Goal: Task Accomplishment & Management: Manage account settings

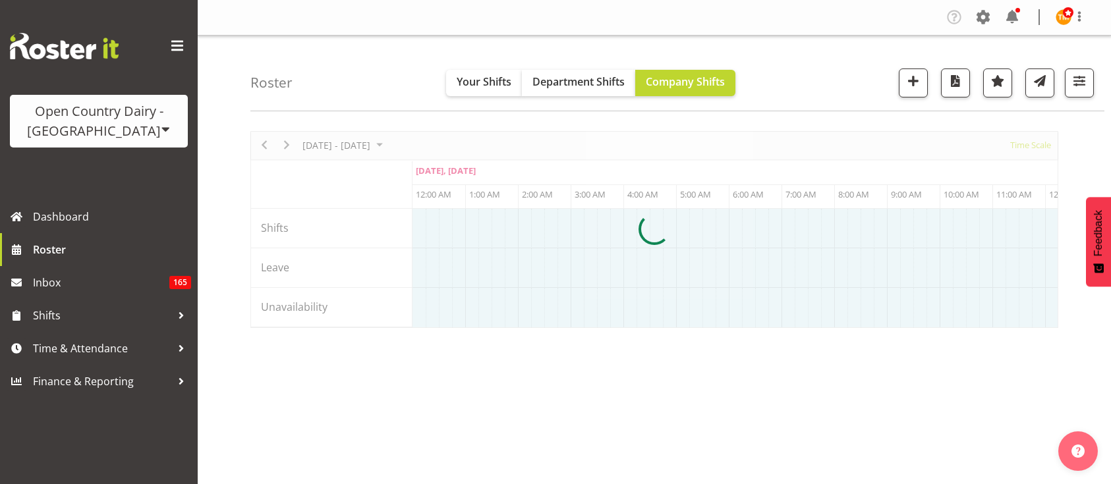
select select "shiftH"
click at [1082, 89] on span "button" at bounding box center [1079, 80] width 17 height 17
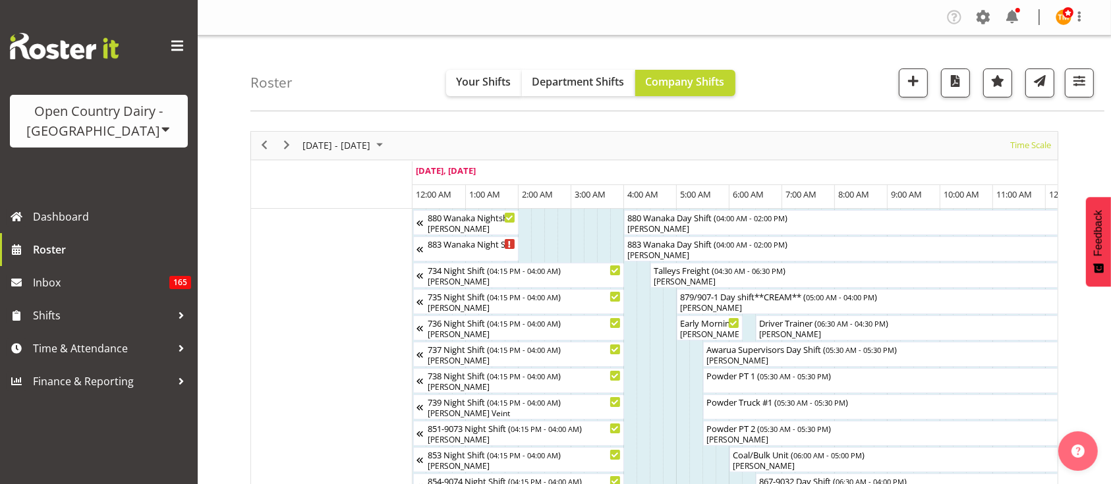
click at [1089, 41] on div "Roster Your Shifts Department Shifts Company Shifts All Locations Clear Awarua …" at bounding box center [677, 74] width 854 height 76
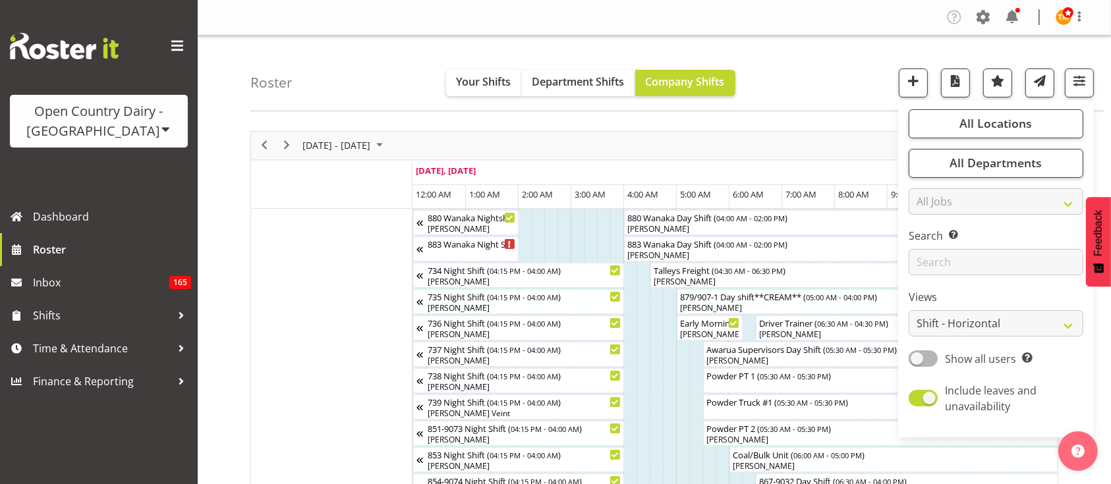
scroll to position [142, 0]
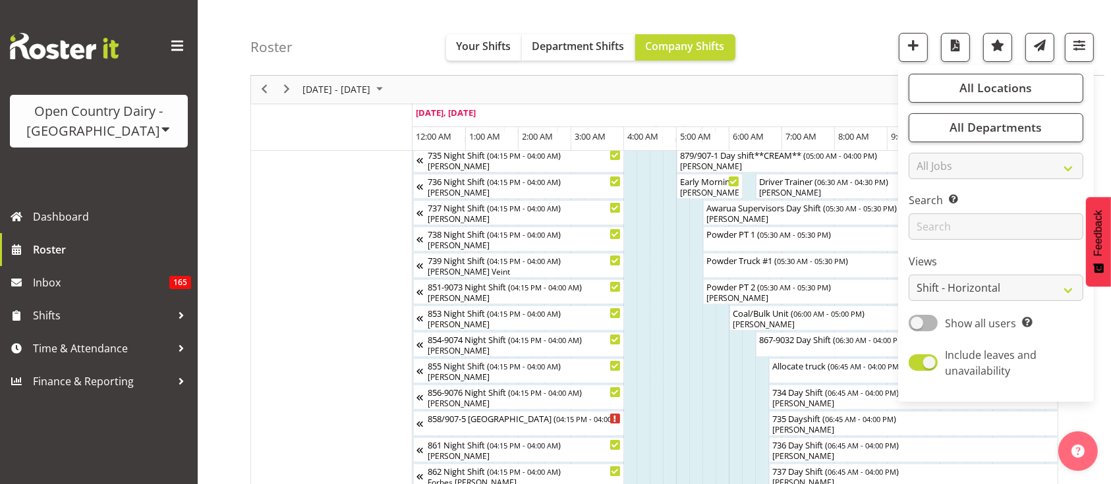
click at [831, 89] on div "October 06 - 12, 2025 Today Timeline Day Timeline Week Timeline Fortnight Timel…" at bounding box center [654, 90] width 807 height 28
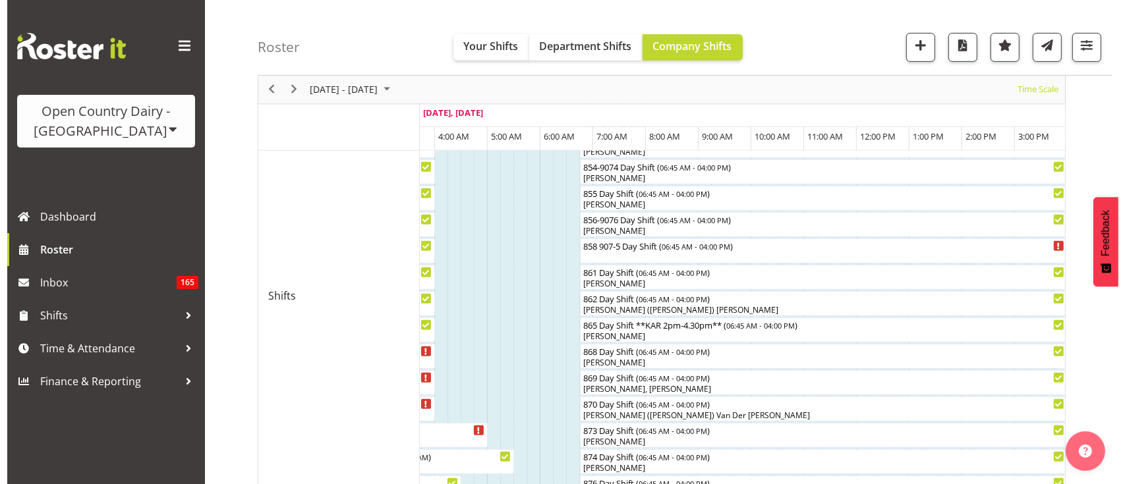
scroll to position [574, 0]
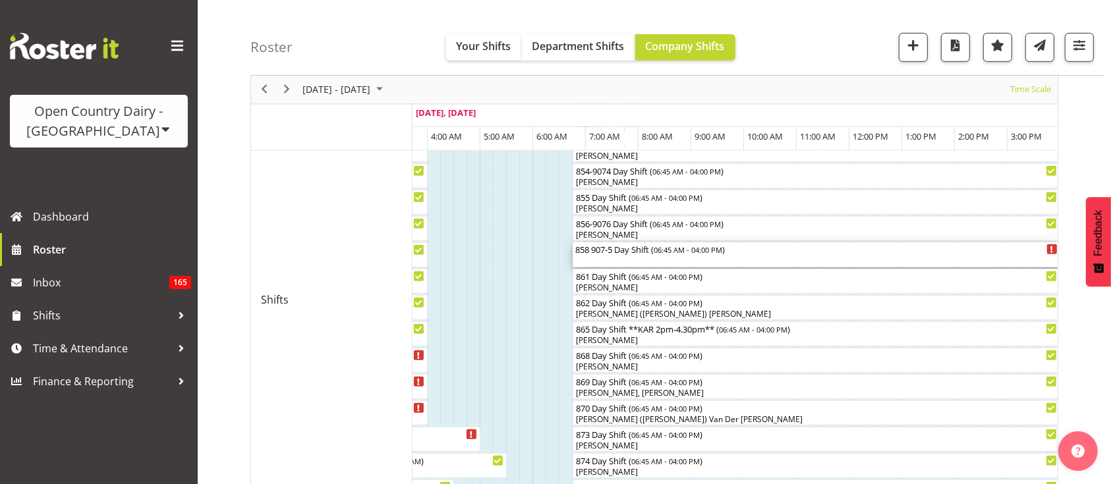
click at [735, 259] on div "858 907-5 Day Shift ( 06:45 AM - 04:00 PM )" at bounding box center [816, 255] width 482 height 25
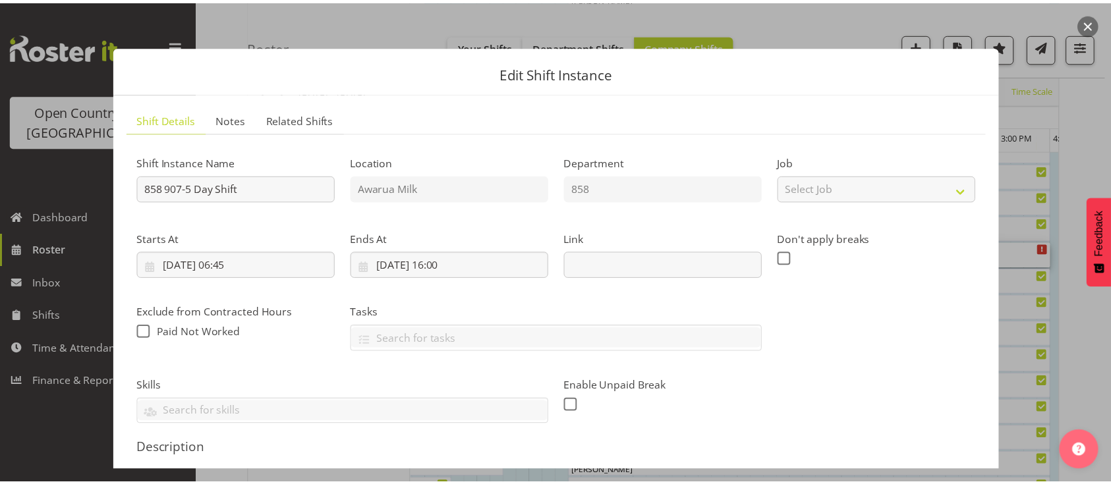
scroll to position [311, 0]
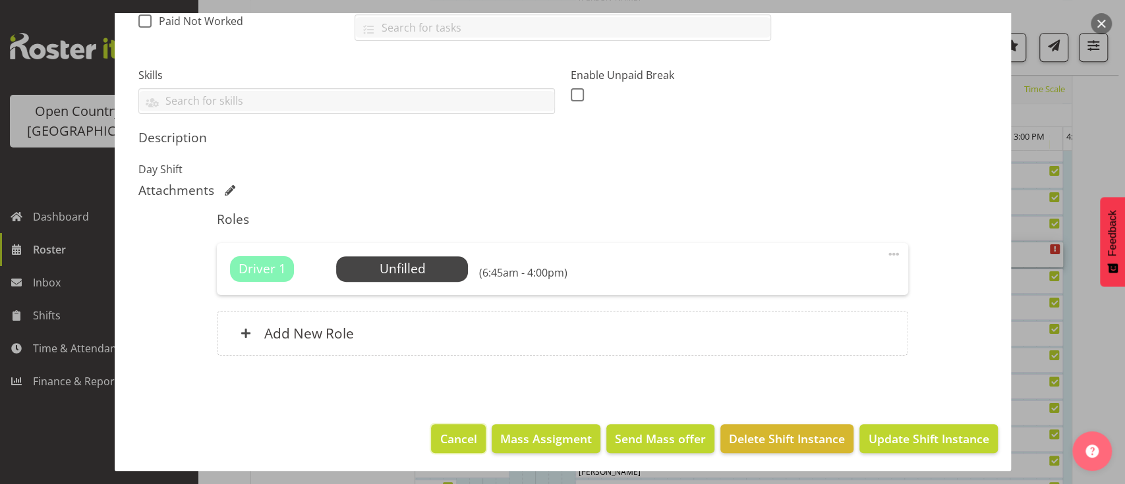
click at [442, 440] on span "Cancel" at bounding box center [458, 438] width 37 height 17
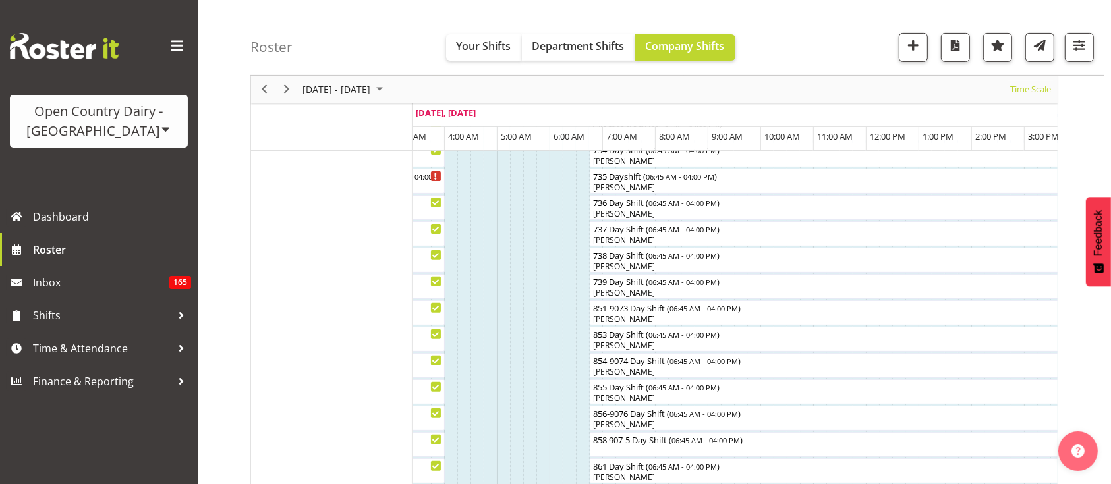
scroll to position [401, 0]
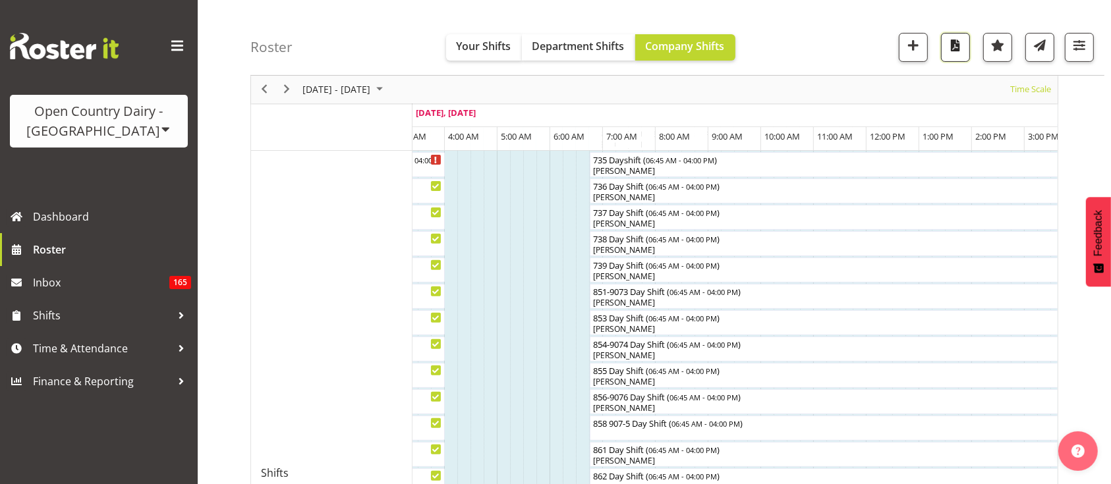
click at [956, 41] on span "button" at bounding box center [955, 45] width 17 height 17
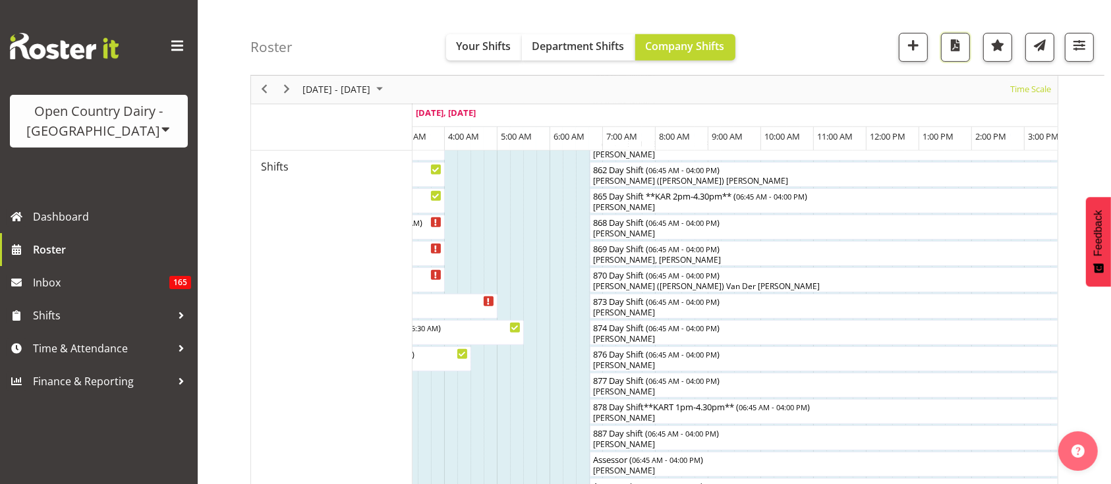
scroll to position [936, 0]
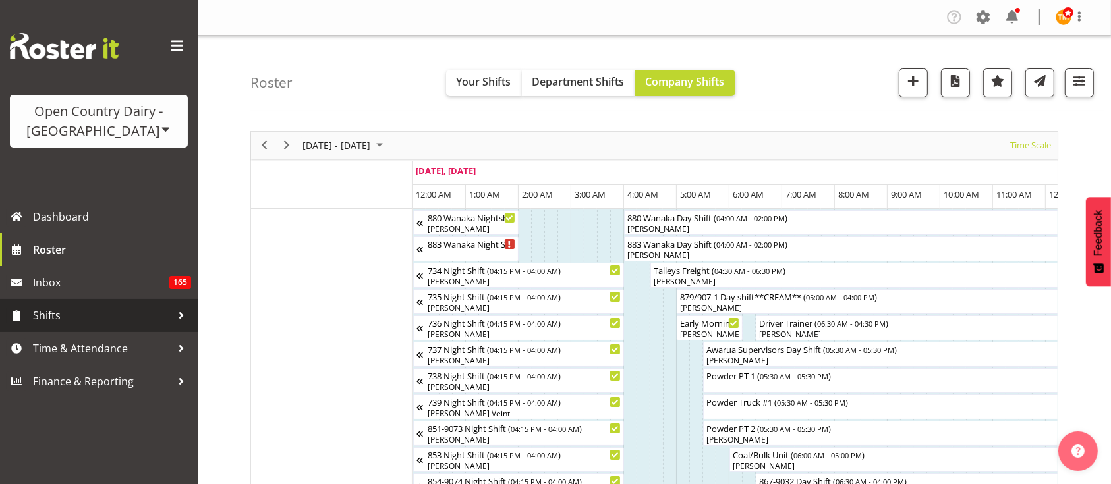
click at [156, 317] on span "Shifts" at bounding box center [102, 316] width 138 height 20
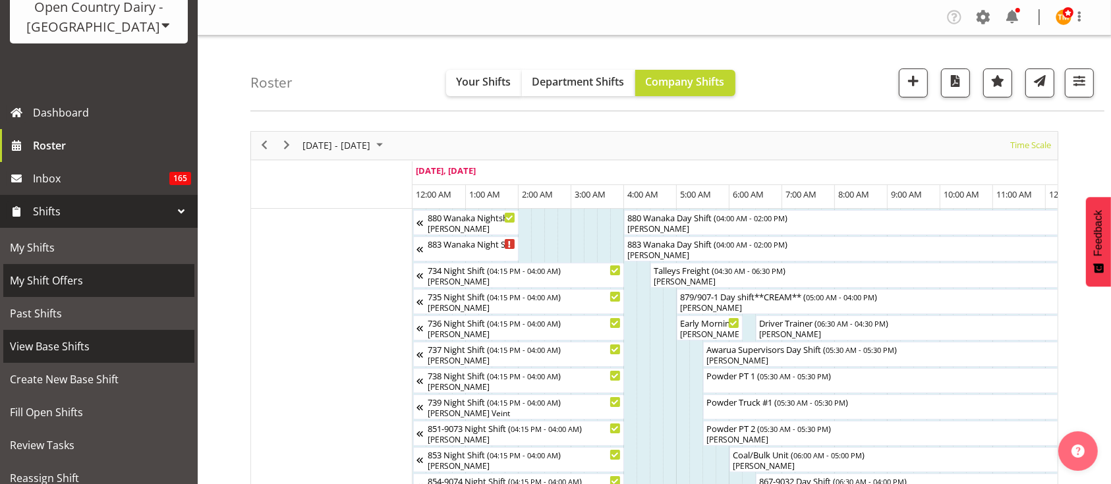
scroll to position [180, 0]
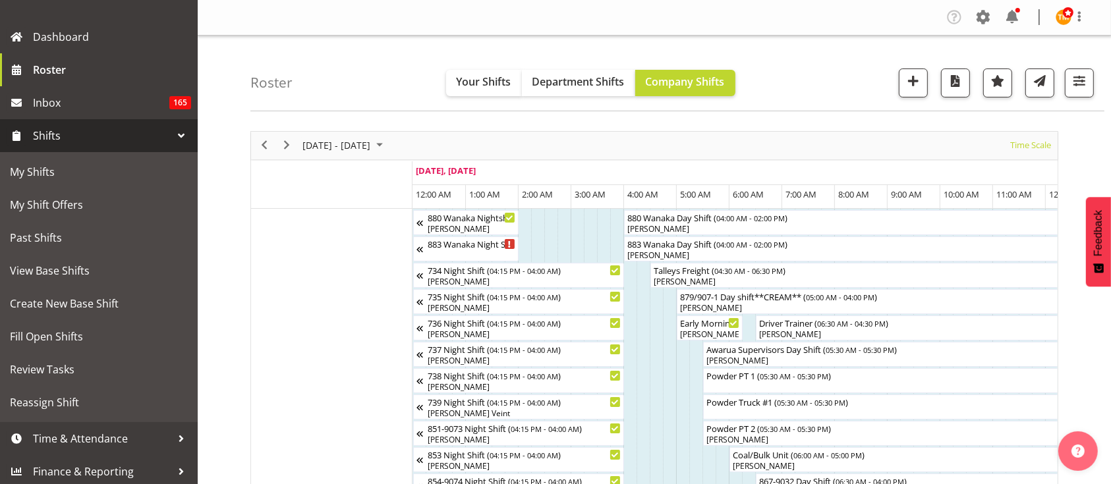
click at [156, 139] on span "Shifts" at bounding box center [102, 136] width 138 height 20
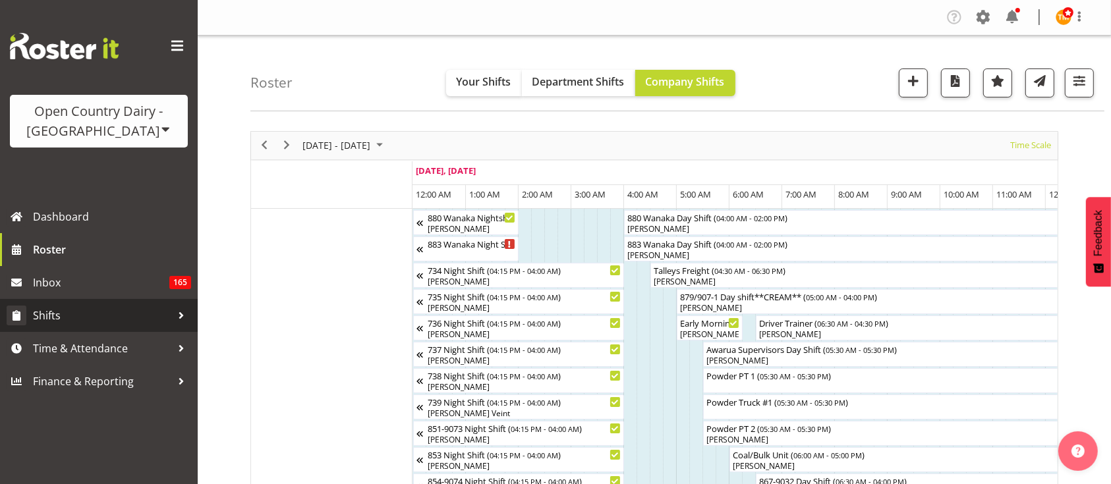
scroll to position [0, 0]
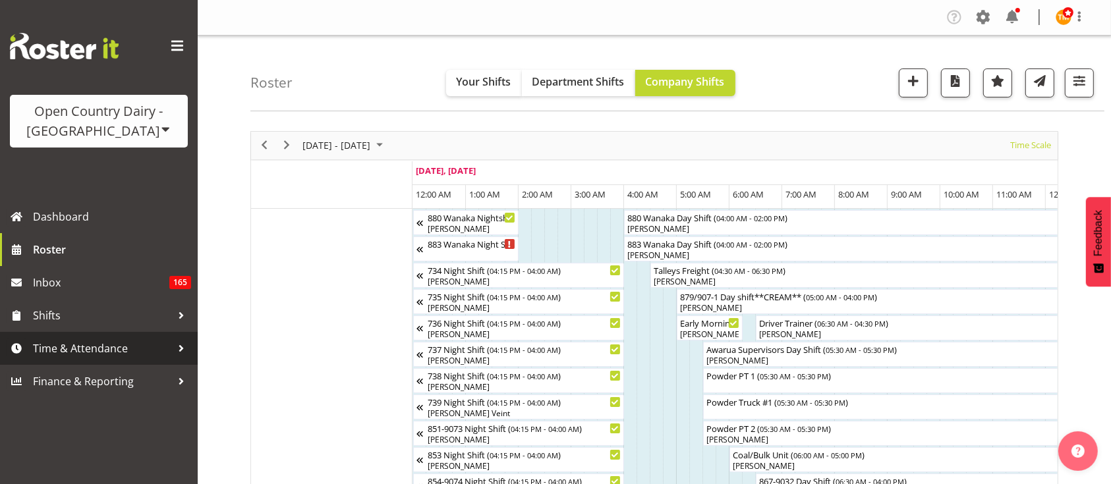
click at [185, 351] on div at bounding box center [181, 349] width 20 height 20
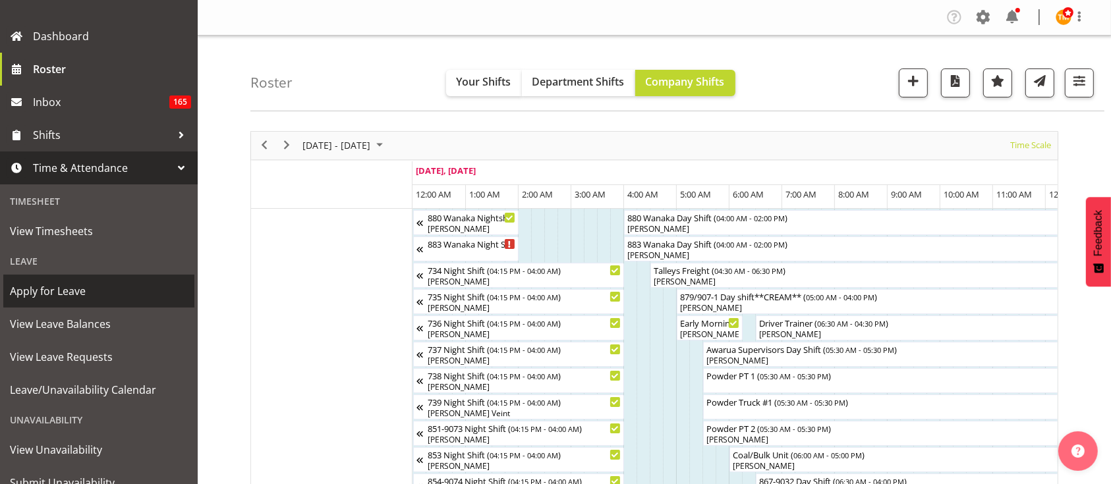
scroll to position [177, 0]
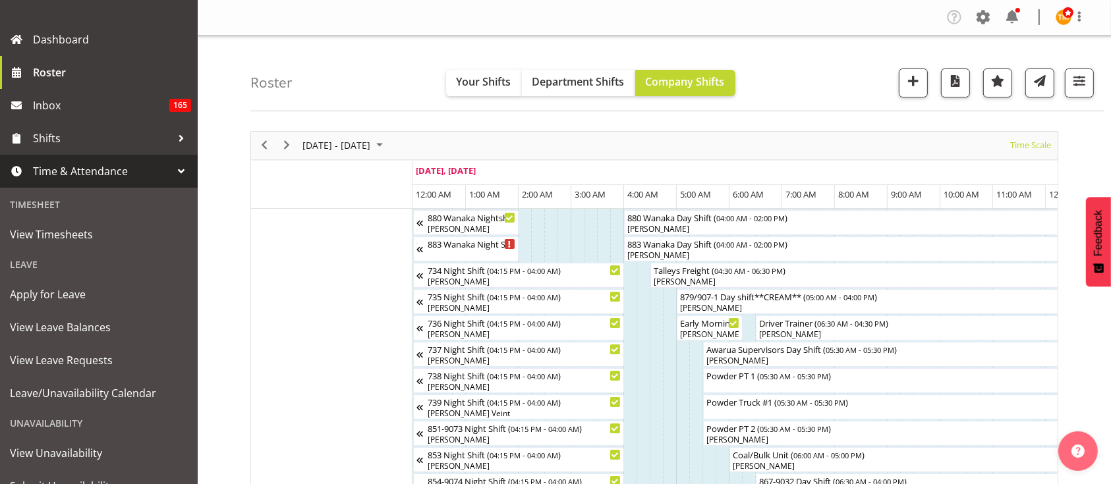
click at [171, 170] on div at bounding box center [181, 171] width 20 height 20
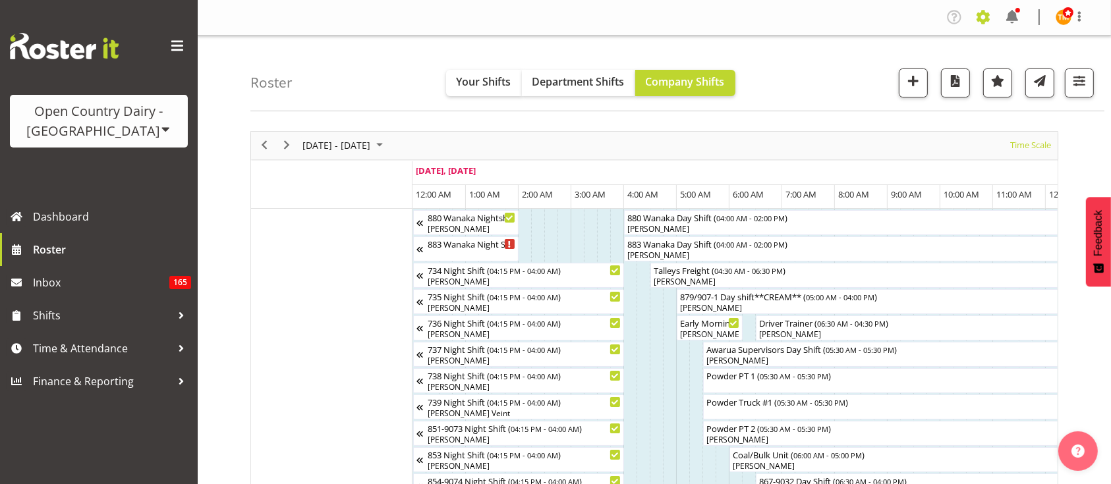
click at [986, 11] on span at bounding box center [983, 17] width 21 height 21
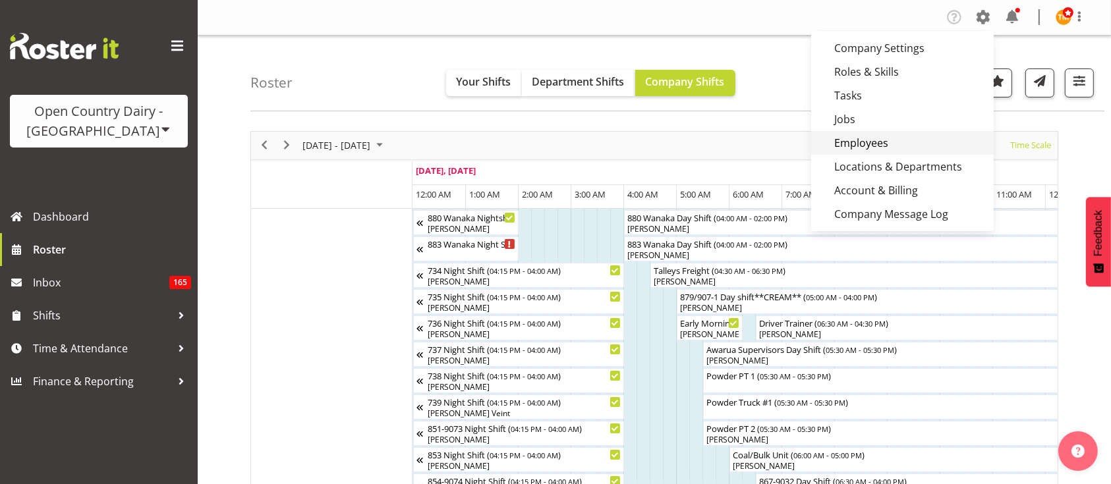
click at [876, 135] on link "Employees" at bounding box center [902, 143] width 183 height 24
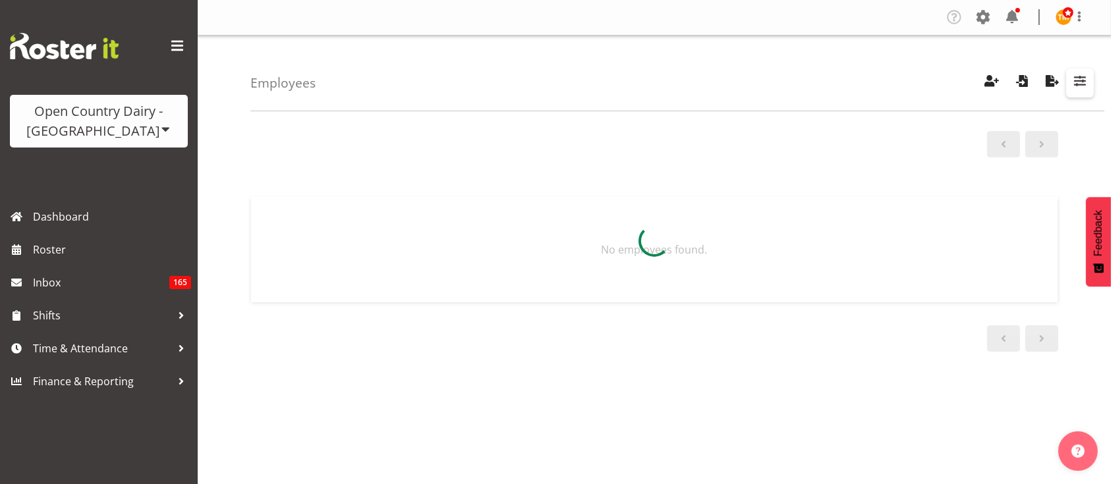
click at [1079, 77] on span "button" at bounding box center [1079, 80] width 17 height 17
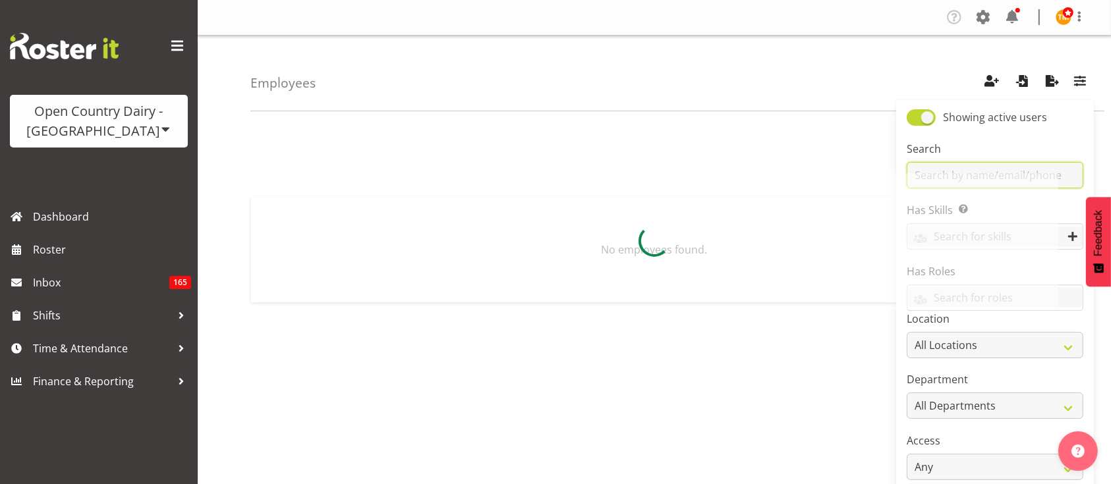
click at [1007, 169] on input "text" at bounding box center [995, 175] width 177 height 26
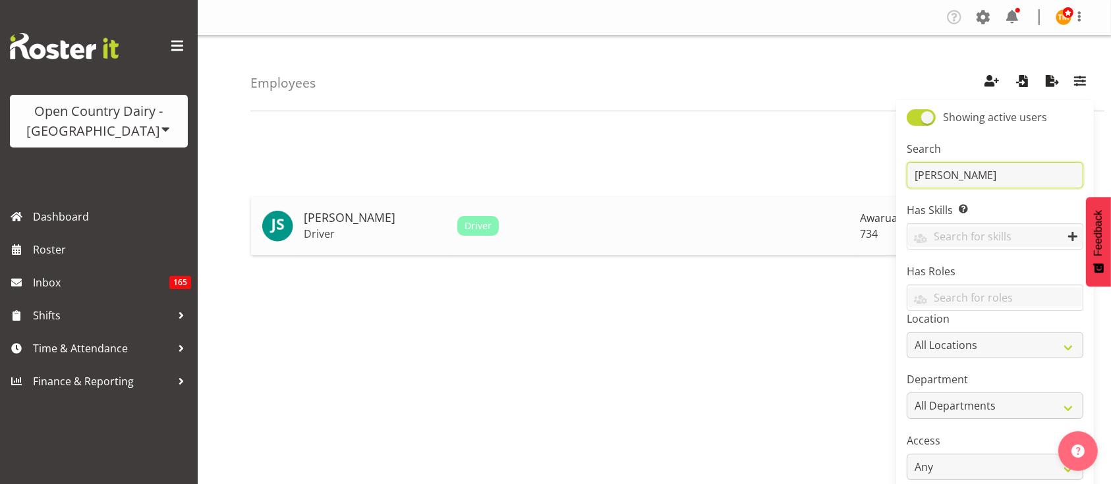
type input "justin"
click at [378, 212] on h5 "[PERSON_NAME]" at bounding box center [375, 218] width 143 height 13
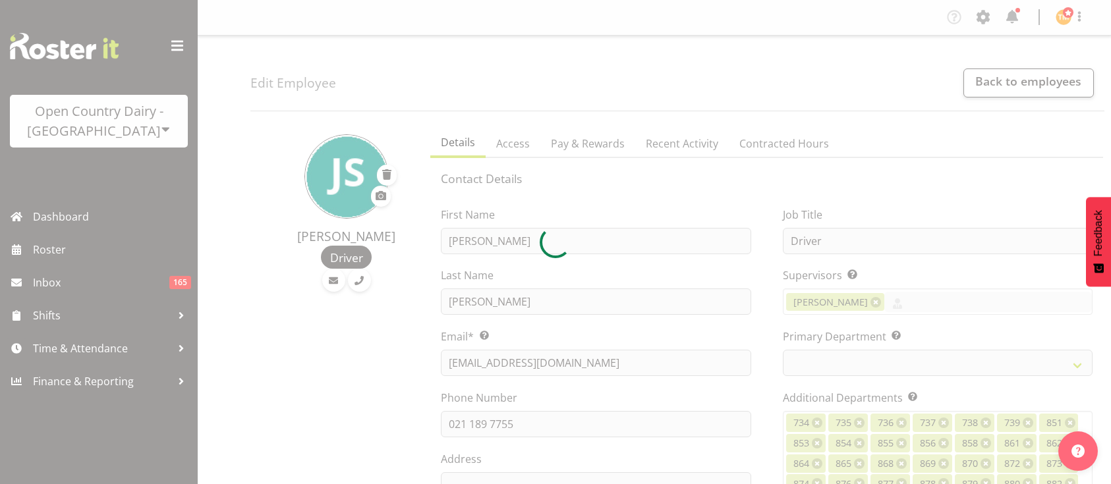
select select "TimelineWeek"
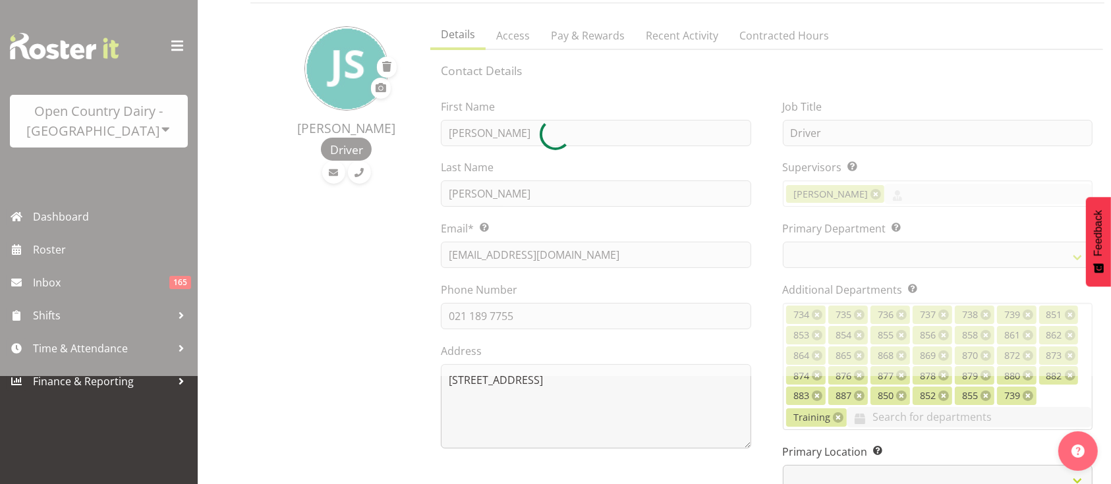
select select
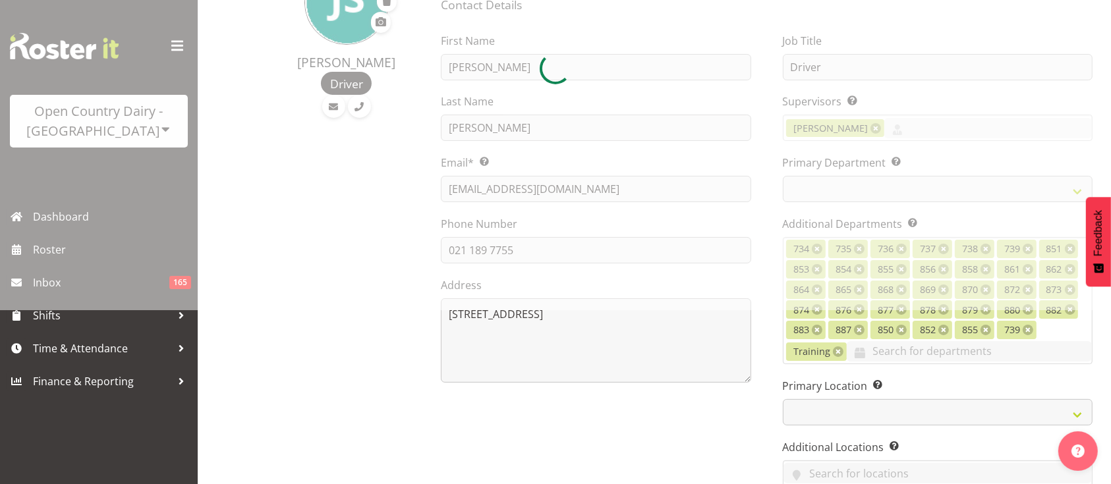
select select
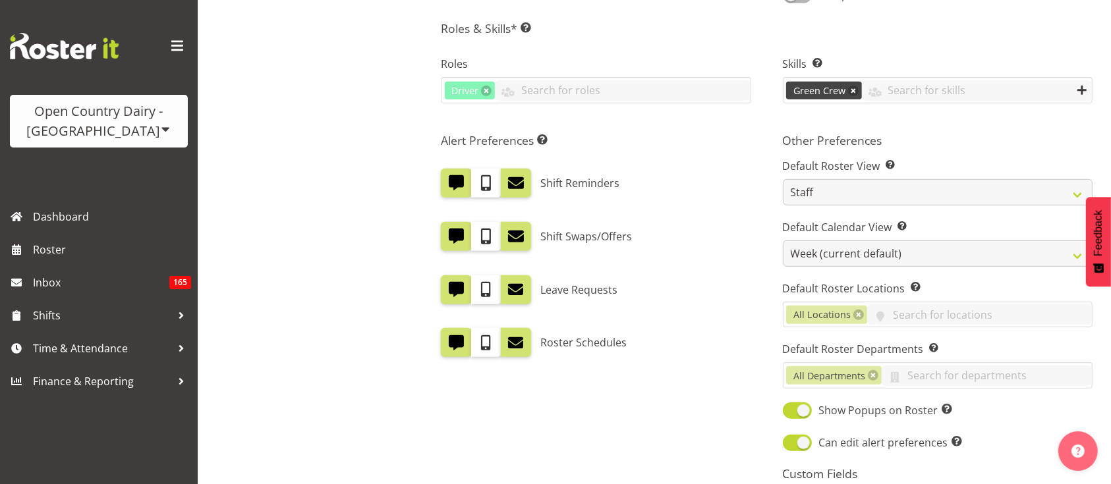
scroll to position [891, 0]
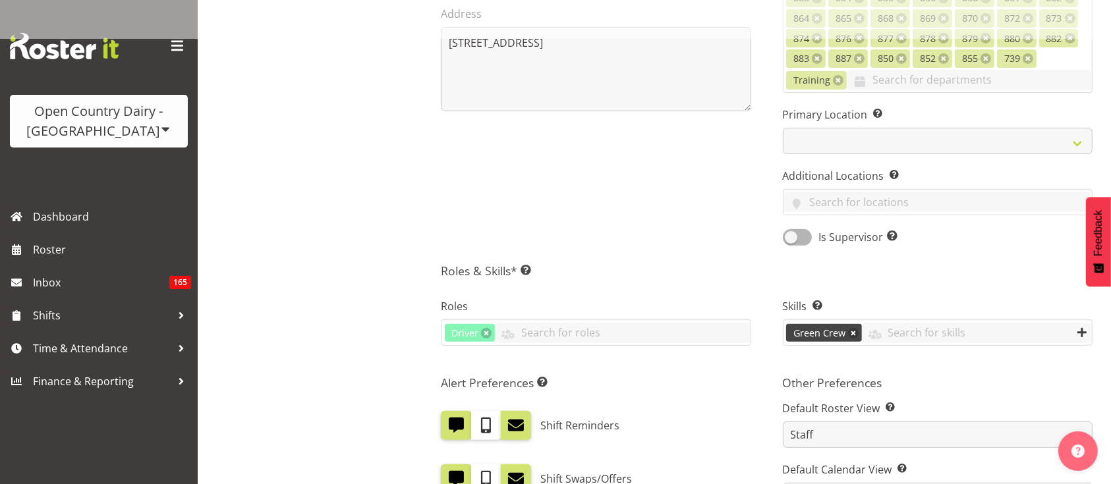
select select "905"
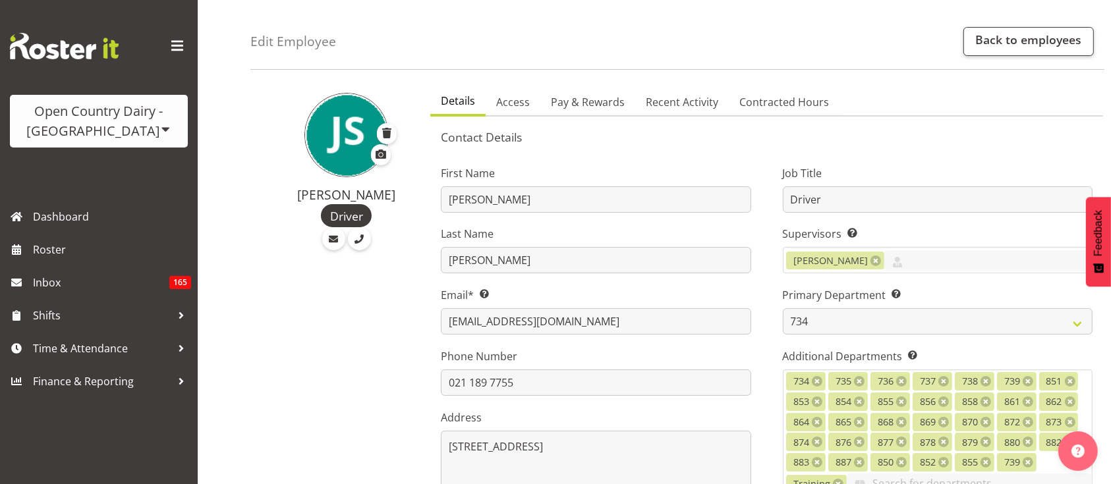
scroll to position [0, 0]
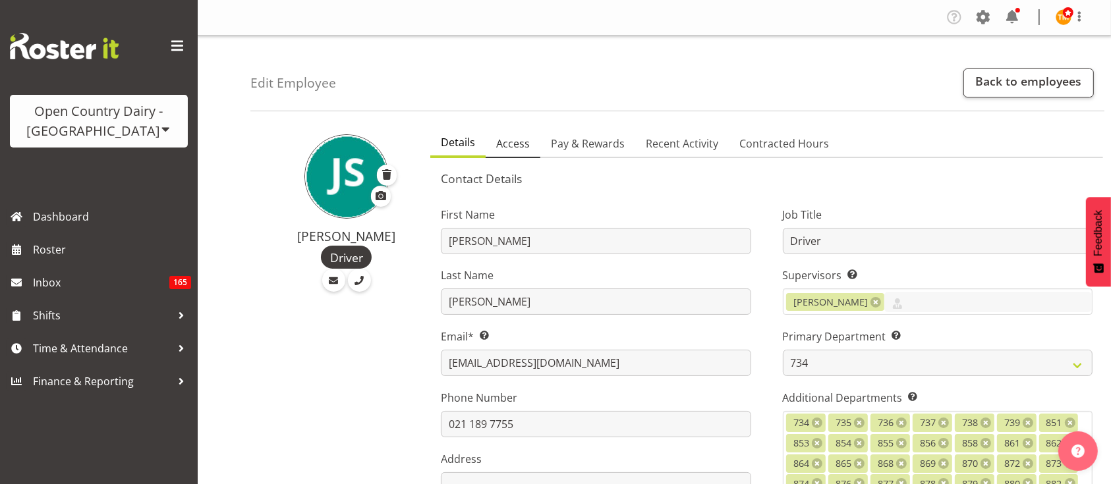
click at [503, 138] on span "Access" at bounding box center [513, 144] width 34 height 16
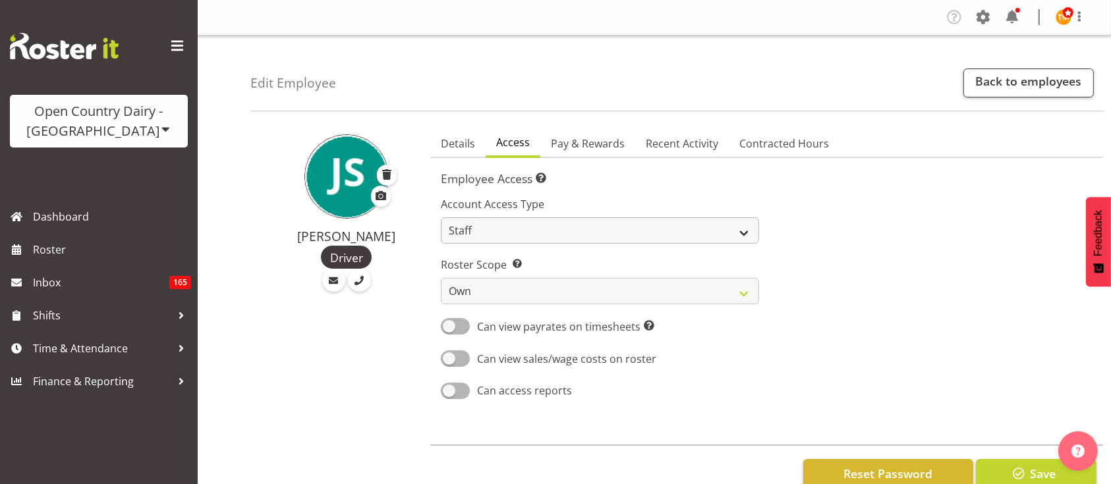
scroll to position [38, 0]
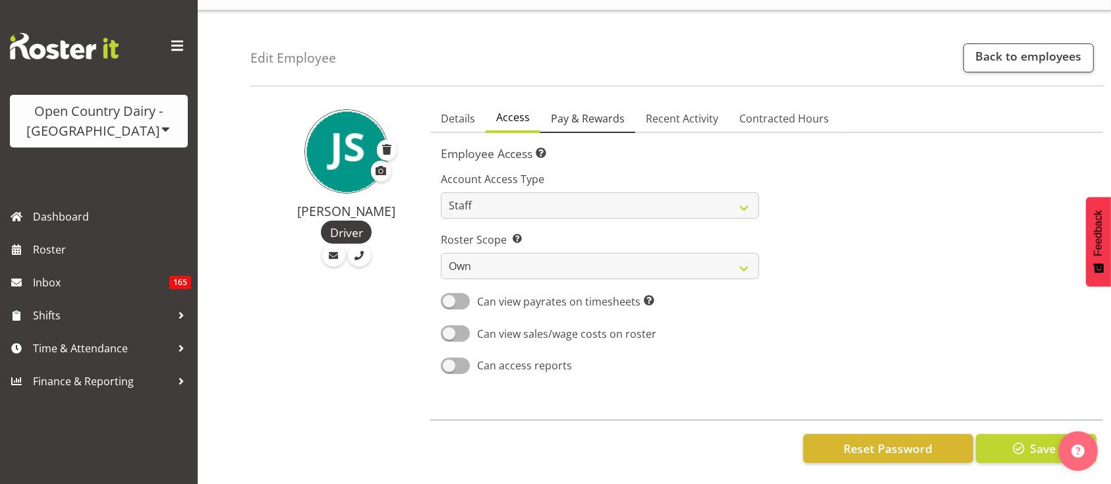
click at [566, 111] on span "Pay & Rewards" at bounding box center [588, 119] width 74 height 16
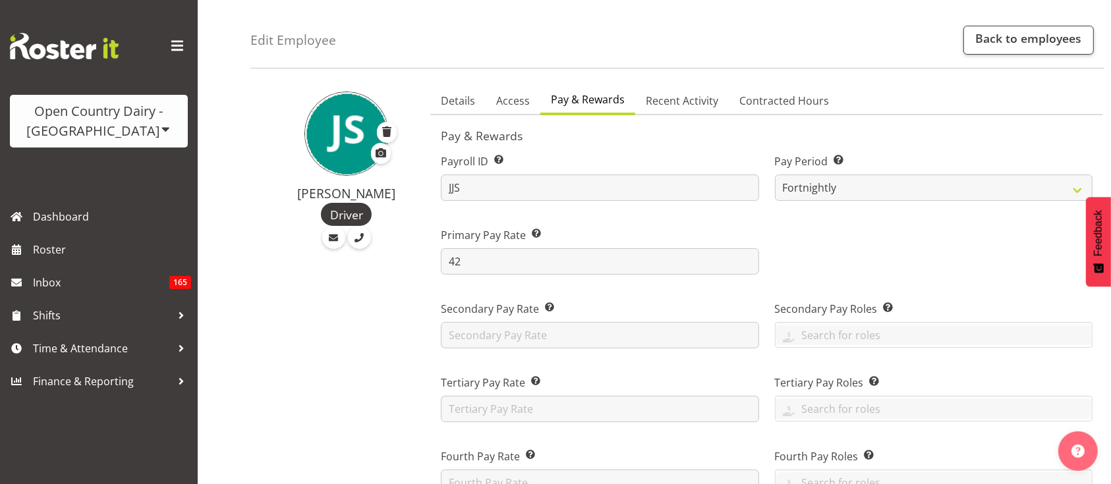
scroll to position [0, 0]
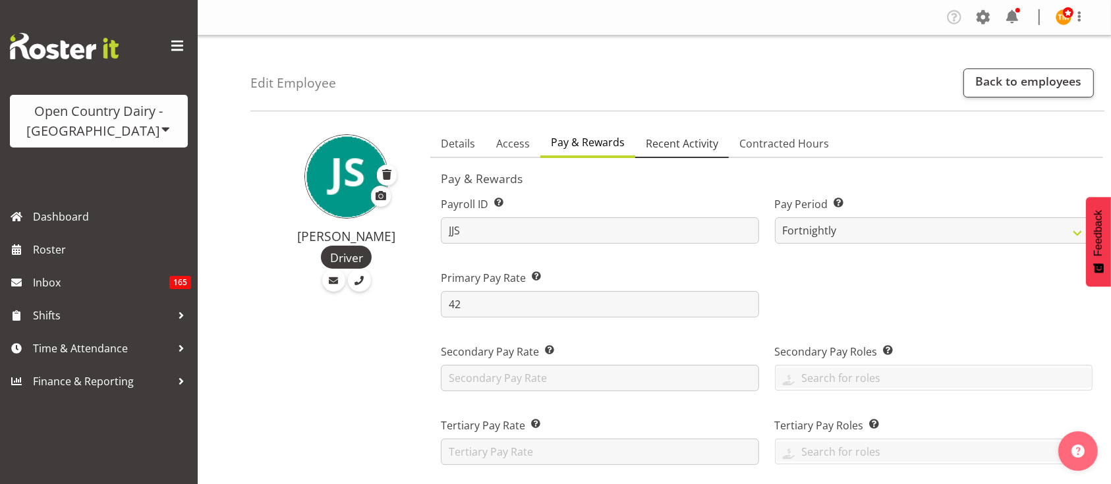
click at [685, 142] on span "Recent Activity" at bounding box center [682, 144] width 72 height 16
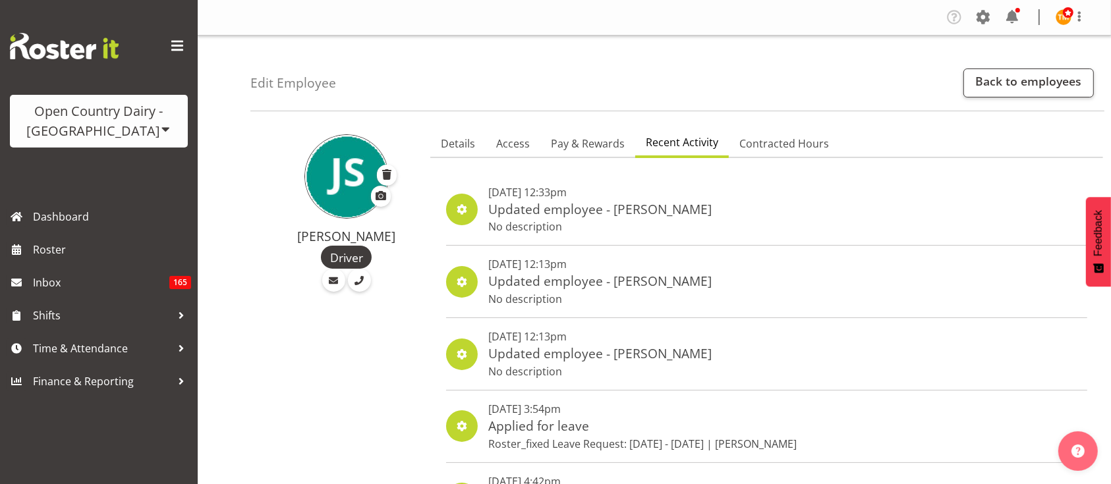
scroll to position [55, 0]
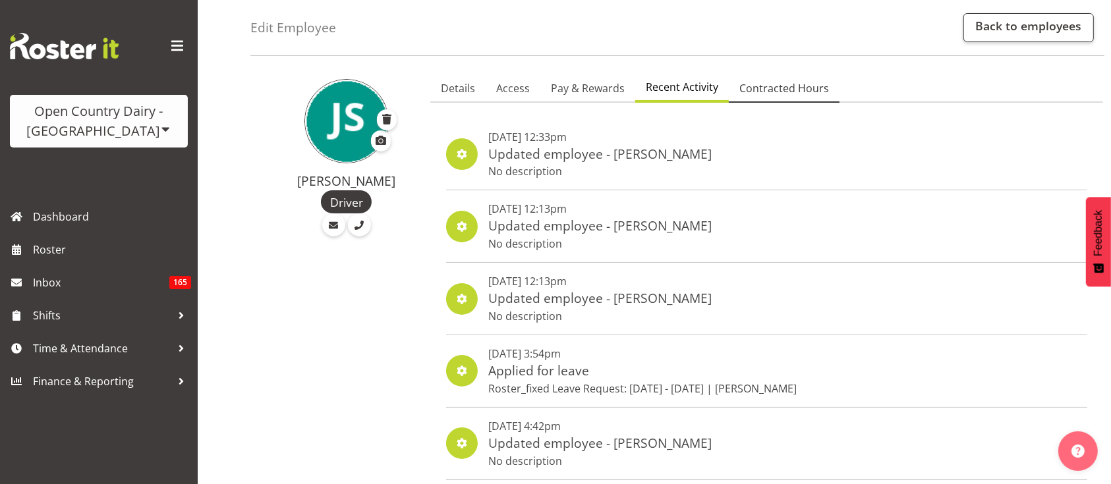
click at [780, 82] on span "Contracted Hours" at bounding box center [784, 88] width 90 height 16
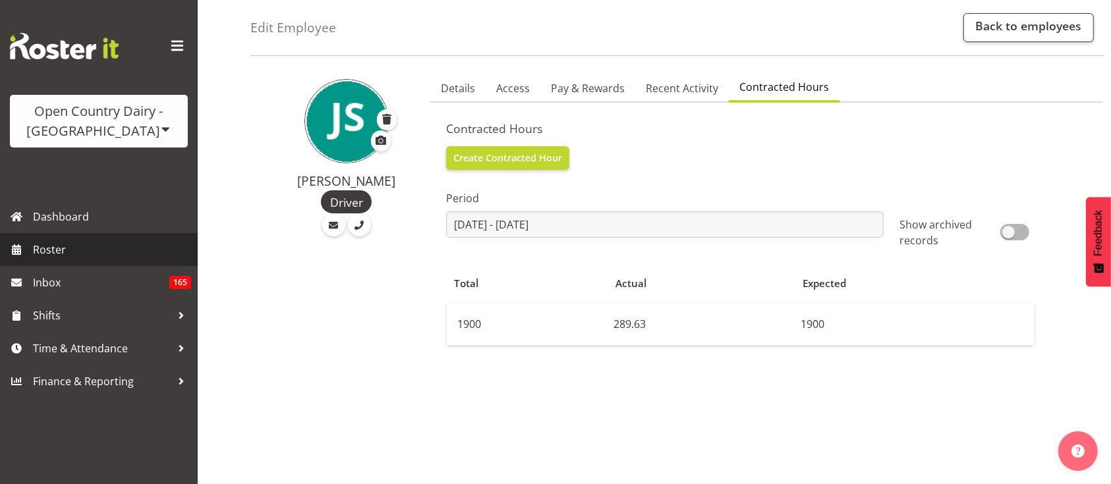
click at [70, 249] on span "Roster" at bounding box center [112, 250] width 158 height 20
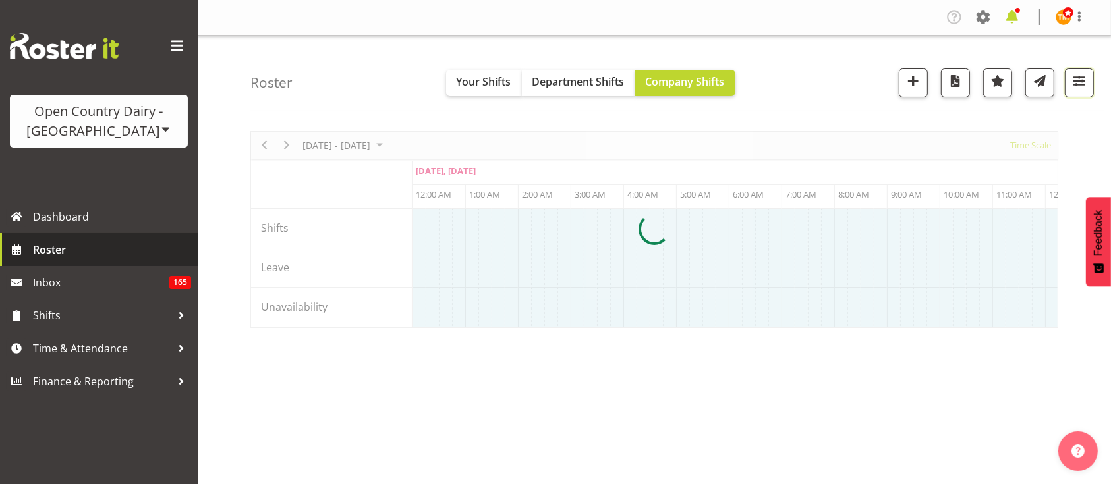
click at [1086, 78] on span "button" at bounding box center [1079, 80] width 17 height 17
click at [1005, 20] on span at bounding box center [1012, 17] width 21 height 21
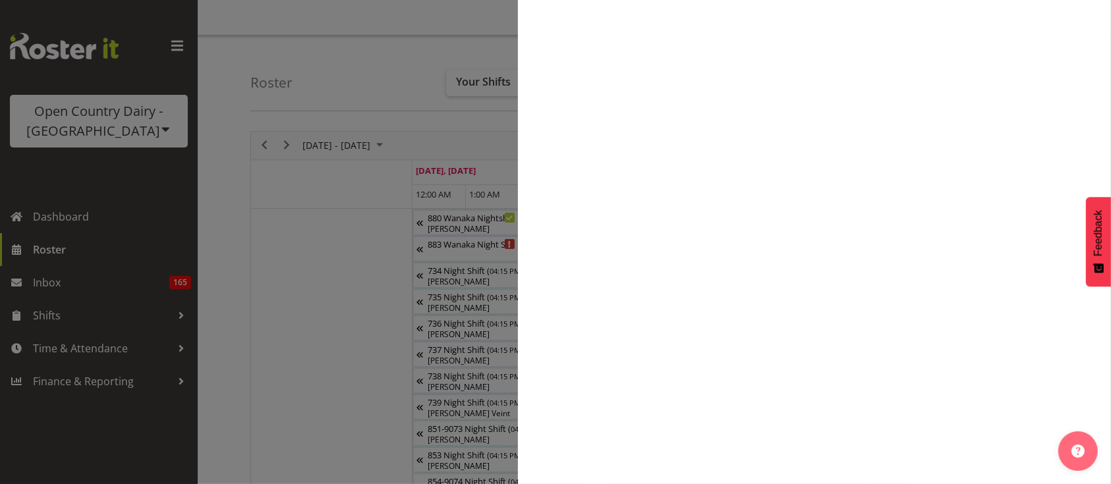
click at [1011, 15] on div at bounding box center [555, 242] width 1111 height 484
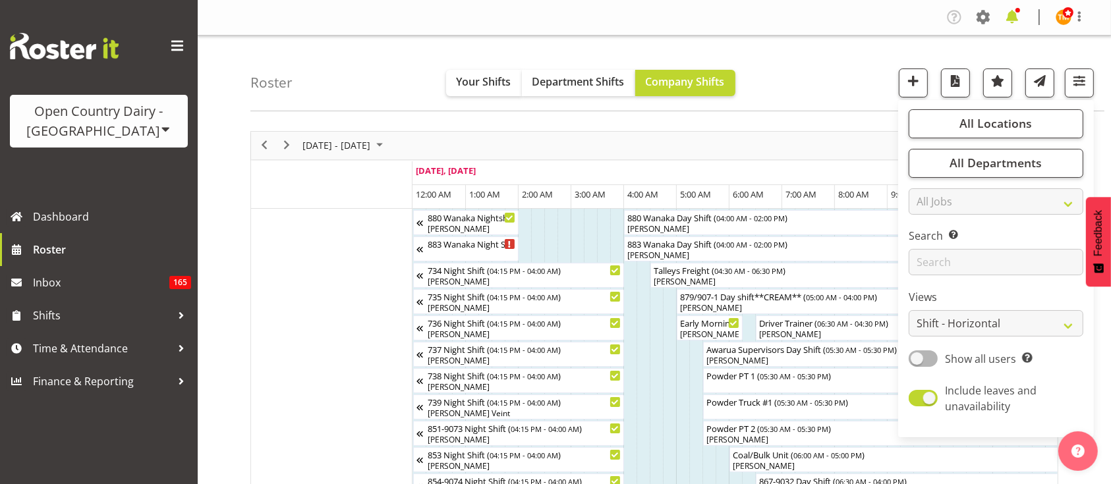
click at [1015, 18] on span at bounding box center [1012, 17] width 21 height 21
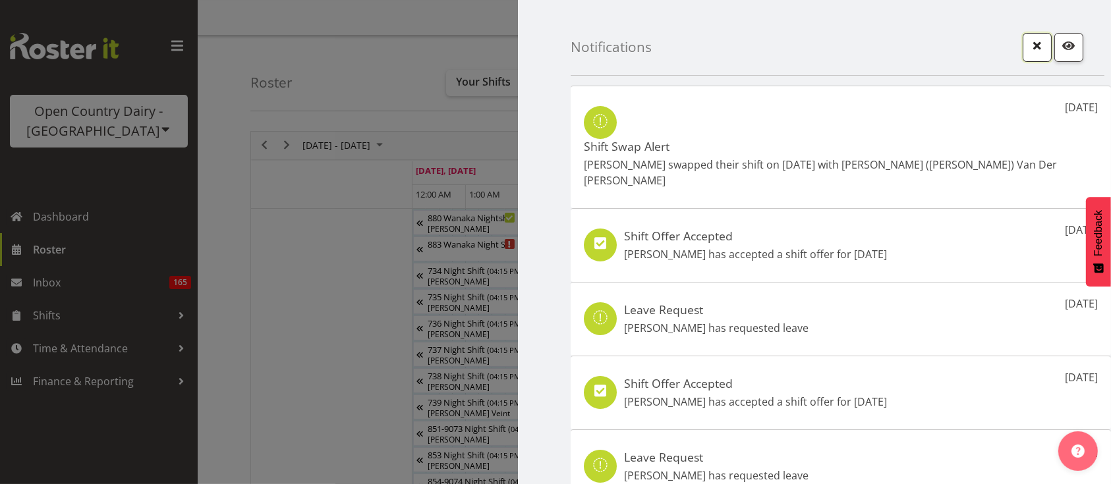
click at [1033, 44] on button "button" at bounding box center [1037, 47] width 29 height 29
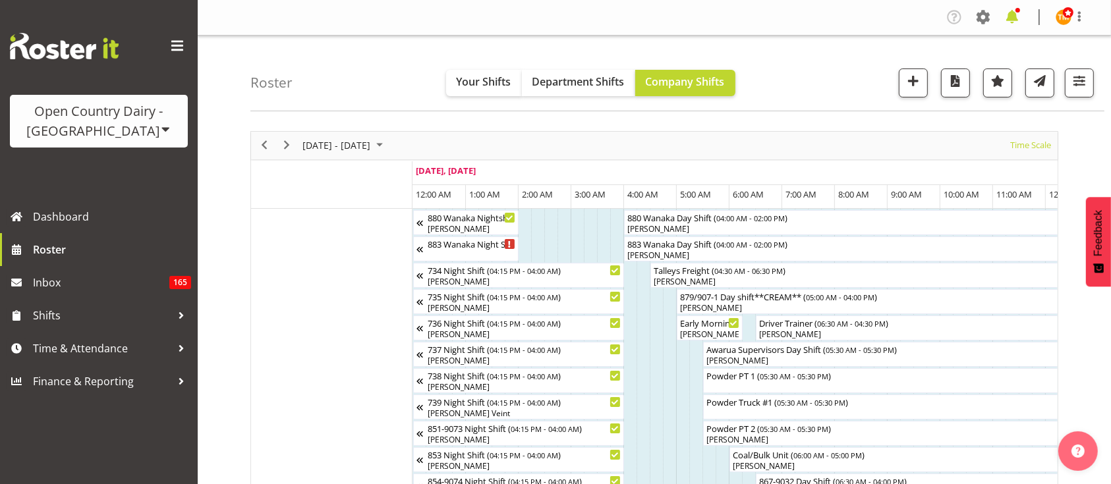
click at [1015, 26] on span at bounding box center [1012, 17] width 21 height 21
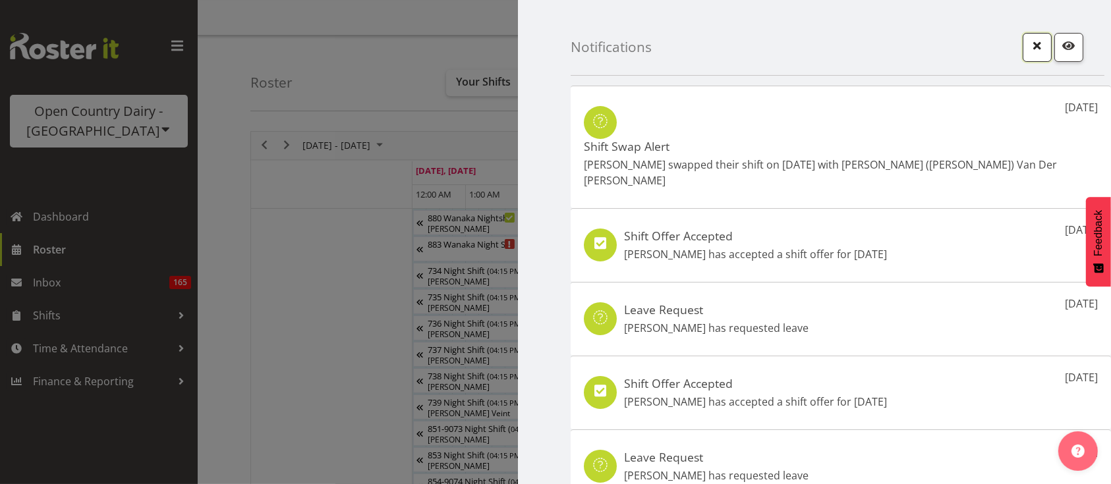
click at [1023, 55] on button "button" at bounding box center [1037, 47] width 29 height 29
